Goal: Go to known website: Access a specific website the user already knows

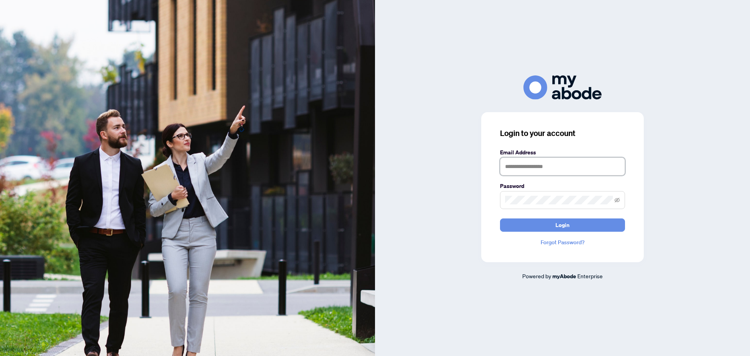
type input "**********"
click at [561, 227] on span "Login" at bounding box center [562, 225] width 14 height 12
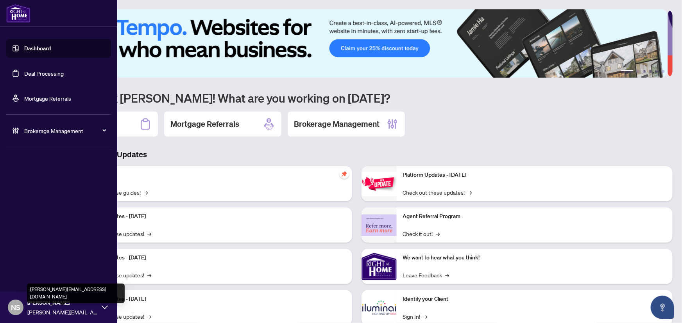
click at [102, 308] on icon at bounding box center [105, 308] width 6 height 6
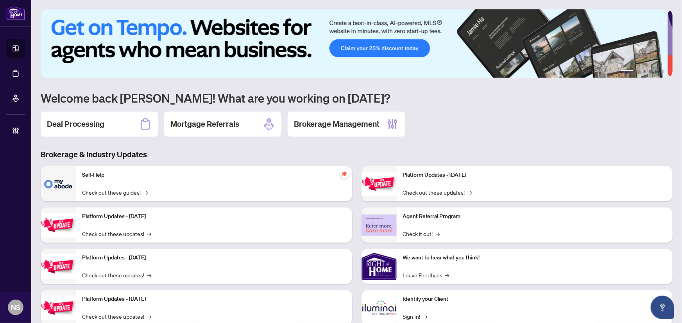
click at [448, 112] on div "Deal Processing Mortgage Referrals Brokerage Management" at bounding box center [357, 124] width 632 height 25
